Goal: Information Seeking & Learning: Find specific page/section

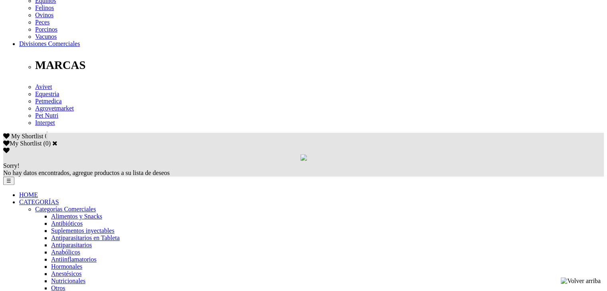
scroll to position [439, 0]
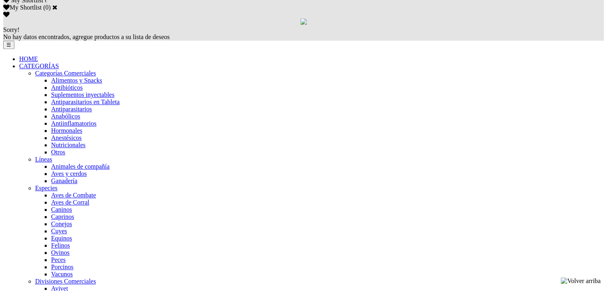
scroll to position [416, 0]
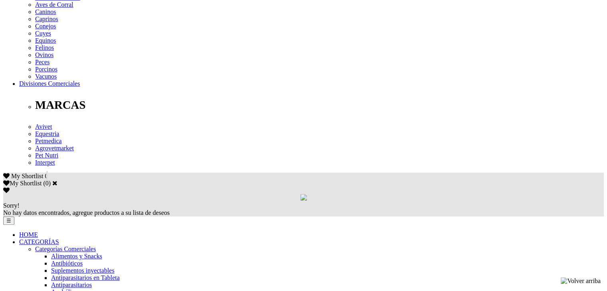
scroll to position [479, 0]
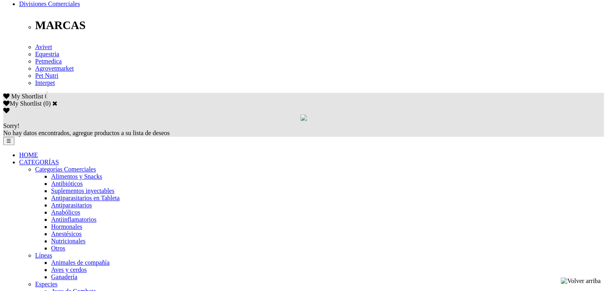
scroll to position [535, 0]
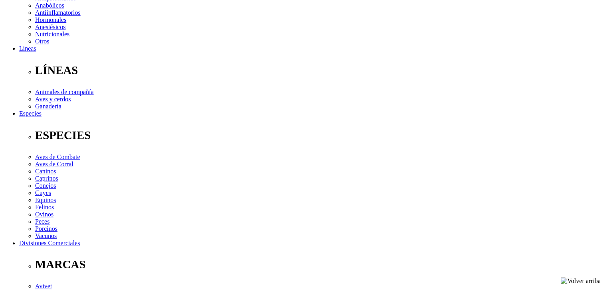
scroll to position [319, 0]
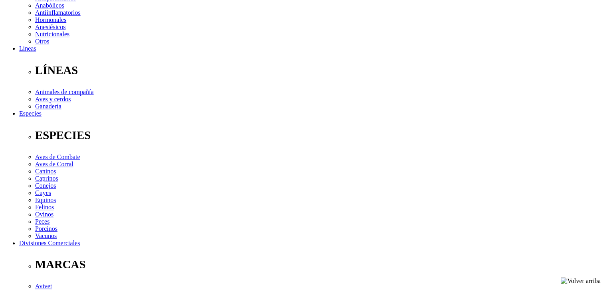
scroll to position [399, 0]
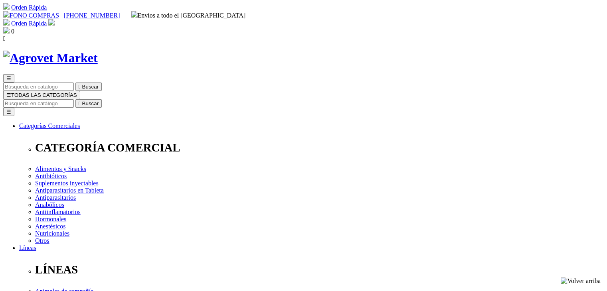
click at [74, 99] on input "Buscar" at bounding box center [38, 103] width 71 height 8
type input "canbo"
click at [126, 101] on icon "" at bounding box center [125, 104] width 2 height 6
